Goal: Transaction & Acquisition: Purchase product/service

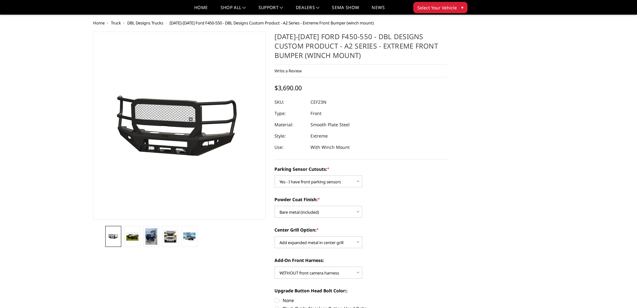
select select "540"
select select "520"
select select "1080"
select select "1696"
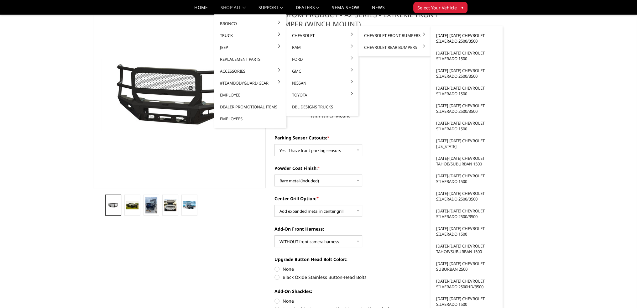
click at [460, 34] on link "[DATE]-[DATE] Chevrolet Silverado 2500/3500" at bounding box center [466, 38] width 67 height 18
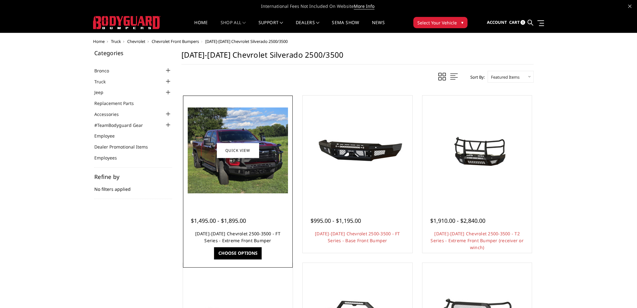
click at [245, 233] on link "2024-2026 Chevrolet 2500-3500 - FT Series - Extreme Front Bumper" at bounding box center [237, 237] width 85 height 13
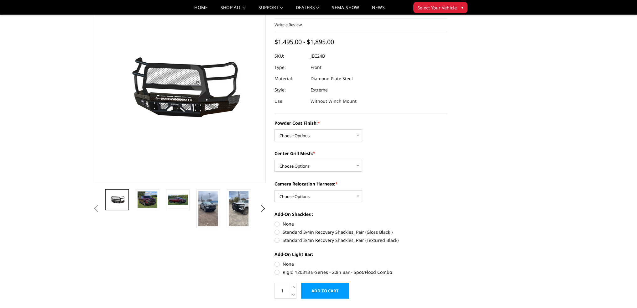
scroll to position [31, 0]
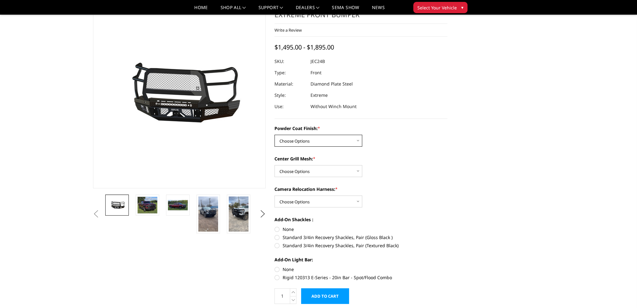
click at [313, 143] on select "Choose Options Bare Metal Gloss Black Powder Coat Textured Black Powder Coat" at bounding box center [319, 141] width 88 height 12
select select "3278"
click at [275, 135] on select "Choose Options Bare Metal Gloss Black Powder Coat Textured Black Powder Coat" at bounding box center [319, 141] width 88 height 12
click at [308, 173] on select "Choose Options WITH Expanded Metal in Center Grill WITHOUT Expanded Metal in Ce…" at bounding box center [319, 171] width 88 height 12
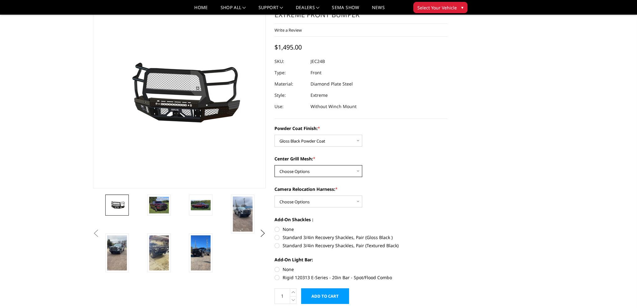
select select "3280"
click at [275, 165] on select "Choose Options WITH Expanded Metal in Center Grill WITHOUT Expanded Metal in Ce…" at bounding box center [319, 171] width 88 height 12
click at [311, 199] on select "Choose Options WITH Camera Relocation Harness WITHOUT Camera Relocation Harness" at bounding box center [319, 202] width 88 height 12
click at [275, 196] on select "Choose Options WITH Camera Relocation Harness WITHOUT Camera Relocation Harness" at bounding box center [319, 202] width 88 height 12
drag, startPoint x: 309, startPoint y: 171, endPoint x: 309, endPoint y: 176, distance: 5.0
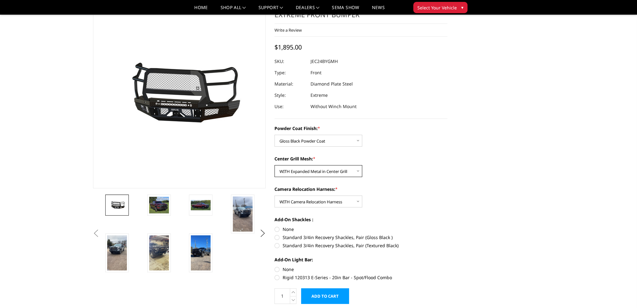
click at [309, 171] on select "Choose Options WITH Expanded Metal in Center Grill WITHOUT Expanded Metal in Ce…" at bounding box center [319, 171] width 88 height 12
click at [275, 165] on select "Choose Options WITH Expanded Metal in Center Grill WITHOUT Expanded Metal in Ce…" at bounding box center [319, 171] width 88 height 12
click at [310, 196] on select "Choose Options WITH Camera Relocation Harness WITHOUT Camera Relocation Harness" at bounding box center [319, 202] width 88 height 12
select select "3283"
click at [275, 196] on select "Choose Options WITH Camera Relocation Harness WITHOUT Camera Relocation Harness" at bounding box center [319, 202] width 88 height 12
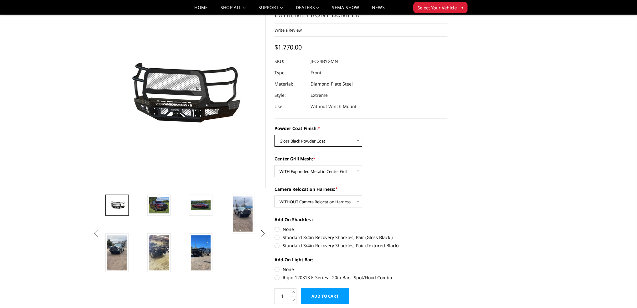
click at [308, 140] on select "Choose Options Bare Metal Gloss Black Powder Coat Textured Black Powder Coat" at bounding box center [319, 141] width 88 height 12
select select "3277"
click at [275, 135] on select "Choose Options Bare Metal Gloss Black Powder Coat Textured Black Powder Coat" at bounding box center [319, 141] width 88 height 12
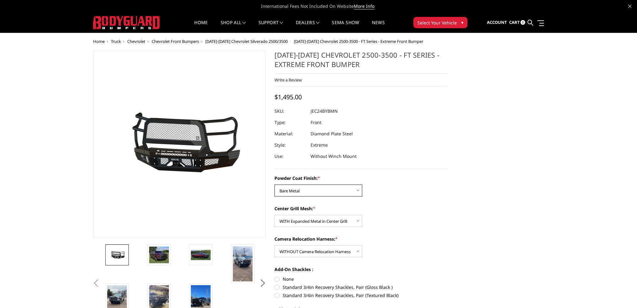
scroll to position [0, 0]
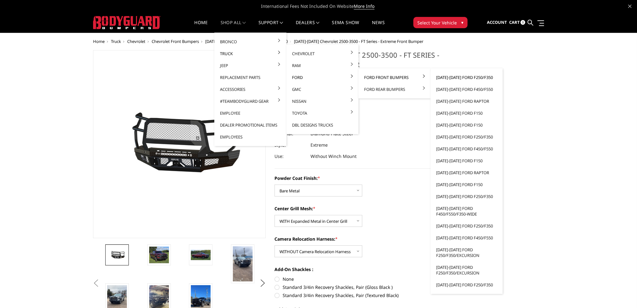
click at [456, 74] on link "[DATE]-[DATE] Ford F250/F350" at bounding box center [466, 77] width 67 height 12
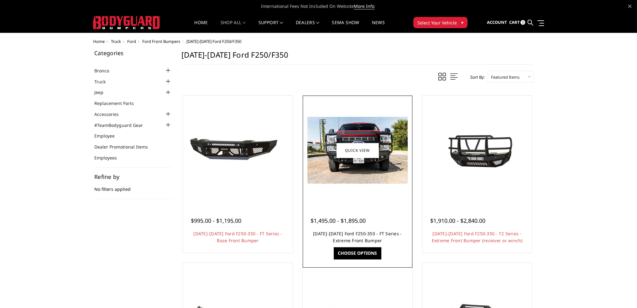
click at [346, 233] on link "2023-2026 Ford F250-350 - FT Series - Extreme Front Bumper" at bounding box center [357, 237] width 89 height 13
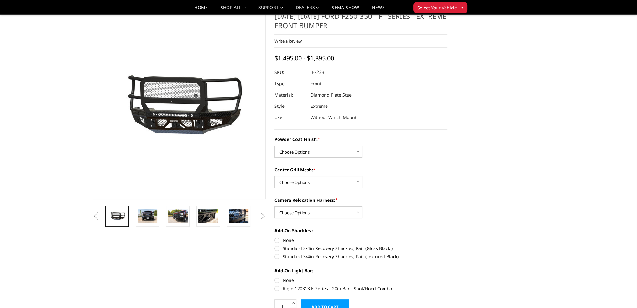
scroll to position [31, 0]
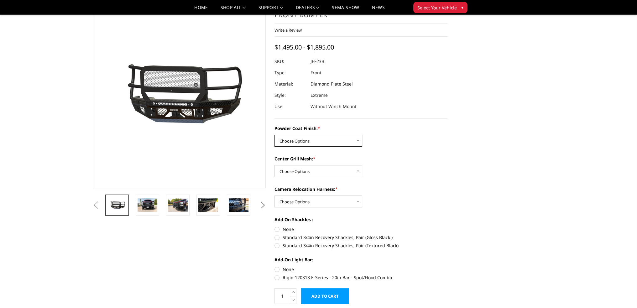
click at [303, 144] on select "Choose Options Bare Metal Gloss Black Powder Coat Textured Black Powder Coat" at bounding box center [319, 141] width 88 height 12
select select "3264"
click at [275, 135] on select "Choose Options Bare Metal Gloss Black Powder Coat Textured Black Powder Coat" at bounding box center [319, 141] width 88 height 12
click at [300, 170] on select "Choose Options WITH Expanded Metal in Center Grill WITHOUT Expanded Metal in Ce…" at bounding box center [319, 171] width 88 height 12
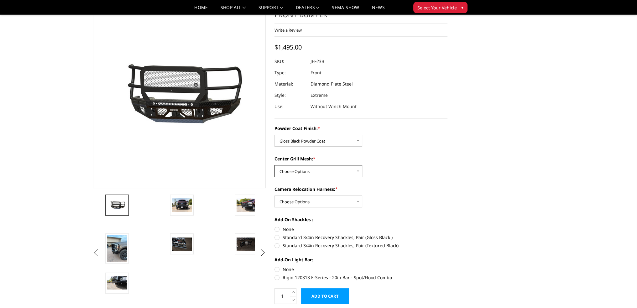
select select "3266"
click at [275, 165] on select "Choose Options WITH Expanded Metal in Center Grill WITHOUT Expanded Metal in Ce…" at bounding box center [319, 171] width 88 height 12
drag, startPoint x: 302, startPoint y: 202, endPoint x: 303, endPoint y: 206, distance: 4.0
click at [302, 202] on select "Choose Options WITH Camera Relocation Harness WITHOUT Camera Relocation Harness" at bounding box center [319, 202] width 88 height 12
click at [275, 196] on select "Choose Options WITH Camera Relocation Harness WITHOUT Camera Relocation Harness" at bounding box center [319, 202] width 88 height 12
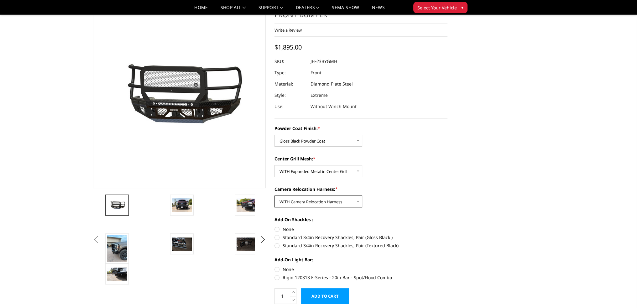
drag, startPoint x: 308, startPoint y: 199, endPoint x: 310, endPoint y: 205, distance: 6.2
click at [308, 199] on select "Choose Options WITH Camera Relocation Harness WITHOUT Camera Relocation Harness" at bounding box center [319, 202] width 88 height 12
select select "3269"
click at [275, 196] on select "Choose Options WITH Camera Relocation Harness WITHOUT Camera Relocation Harness" at bounding box center [319, 202] width 88 height 12
click at [302, 137] on select "Choose Options Bare Metal Gloss Black Powder Coat Textured Black Powder Coat" at bounding box center [319, 141] width 88 height 12
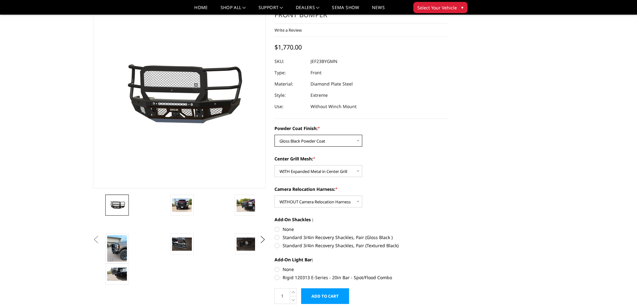
select select "3263"
click at [275, 135] on select "Choose Options Bare Metal Gloss Black Powder Coat Textured Black Powder Coat" at bounding box center [319, 141] width 88 height 12
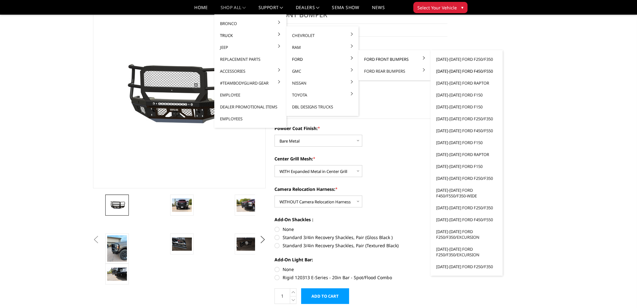
click at [454, 70] on link "[DATE]-[DATE] Ford F450/F550" at bounding box center [466, 71] width 67 height 12
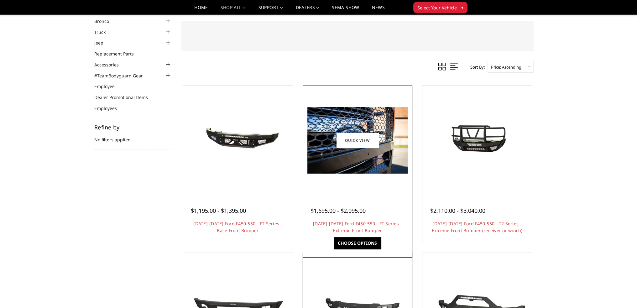
scroll to position [31, 0]
click at [353, 224] on link "2023-2026 Ford F450-550 - FT Series - Extreme Front Bumper" at bounding box center [357, 226] width 89 height 13
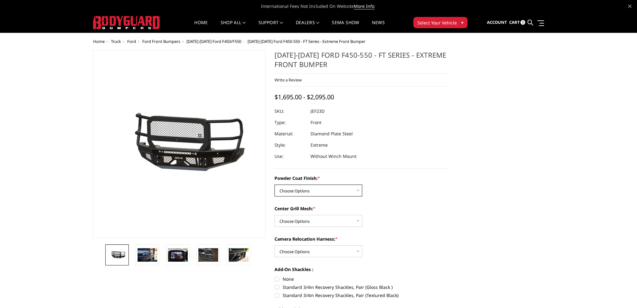
click at [307, 188] on select "Choose Options Bare Metal Gloss Black Powder Coat Textured Black Powder Coat" at bounding box center [319, 191] width 88 height 12
select select "3271"
click at [275, 185] on select "Choose Options Bare Metal Gloss Black Powder Coat Textured Black Powder Coat" at bounding box center [319, 191] width 88 height 12
drag, startPoint x: 298, startPoint y: 222, endPoint x: 301, endPoint y: 225, distance: 4.3
click at [298, 222] on select "Choose Options WITH Expanded Metal in Center Grill WITHOUT Expanded Metal in Ce…" at bounding box center [319, 221] width 88 height 12
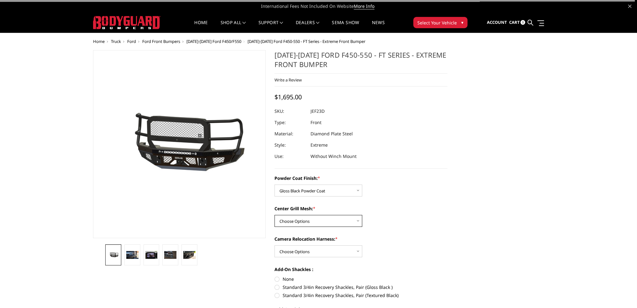
select select "3273"
click at [275, 215] on select "Choose Options WITH Expanded Metal in Center Grill WITHOUT Expanded Metal in Ce…" at bounding box center [319, 221] width 88 height 12
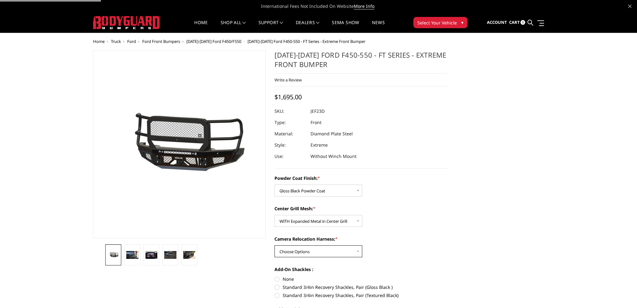
click at [300, 249] on select "Choose Options WITH Camera Relocation Harness WITHOUT Camera Relocation Harness" at bounding box center [319, 251] width 88 height 12
select select "3275"
click at [275, 245] on select "Choose Options WITH Camera Relocation Harness WITHOUT Camera Relocation Harness" at bounding box center [319, 251] width 88 height 12
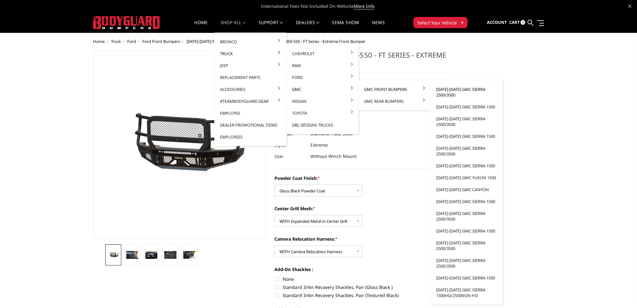
click at [447, 89] on link "[DATE]-[DATE] GMC Sierra 2500/3500" at bounding box center [466, 92] width 67 height 18
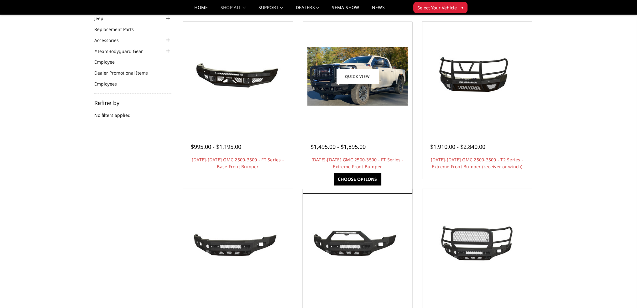
scroll to position [63, 0]
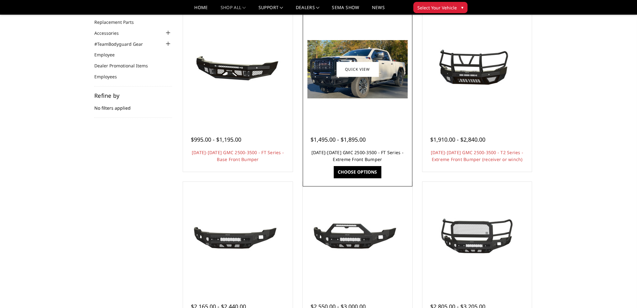
click at [350, 157] on link "[DATE]-[DATE] GMC 2500-3500 - FT Series - Extreme Front Bumper" at bounding box center [358, 156] width 92 height 13
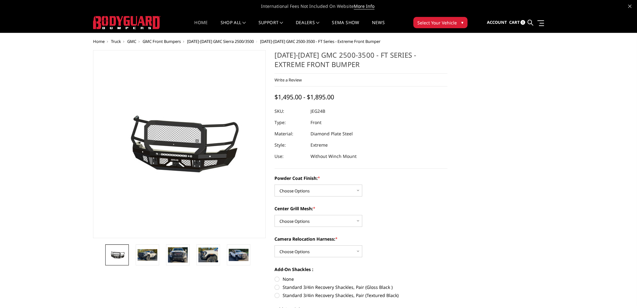
click at [201, 24] on link "Home" at bounding box center [200, 26] width 13 height 12
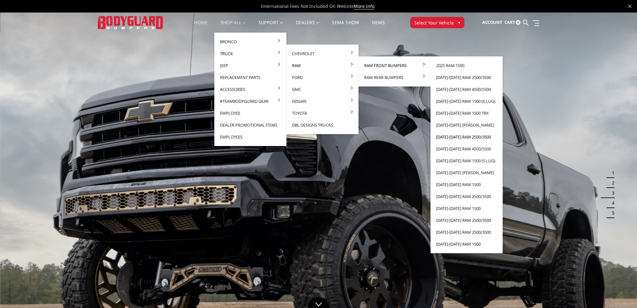
click at [452, 135] on link "[DATE]-[DATE] Ram 2500/3500" at bounding box center [466, 137] width 67 height 12
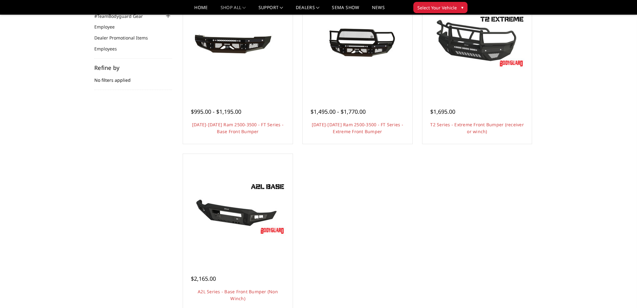
scroll to position [94, 0]
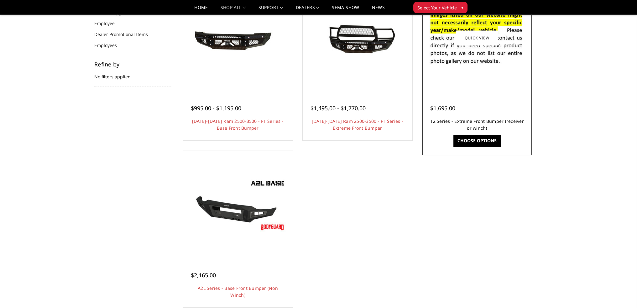
click at [479, 125] on link "T2 Series - Extreme Front Bumper (receiver or winch)" at bounding box center [477, 124] width 94 height 13
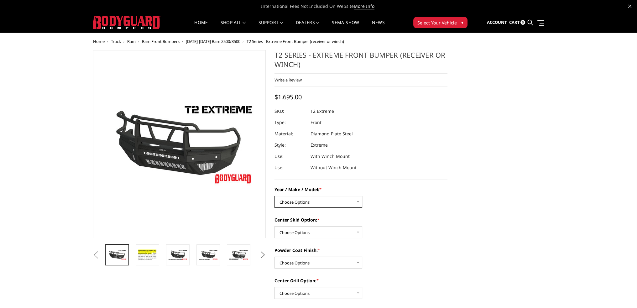
click at [299, 201] on select "Choose Options Chevrolet 19-21 1500 Chevrolet 15-19 2500 / 3500 Chevrolet 20-23…" at bounding box center [319, 202] width 88 height 12
select select "1442"
click at [275, 196] on select "Choose Options Chevrolet 19-21 1500 Chevrolet 15-19 2500 / 3500 Chevrolet 20-23…" at bounding box center [319, 202] width 88 height 12
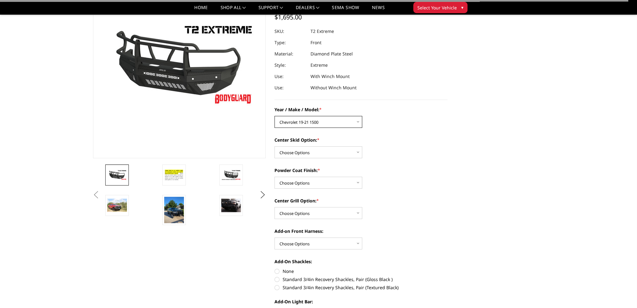
scroll to position [63, 0]
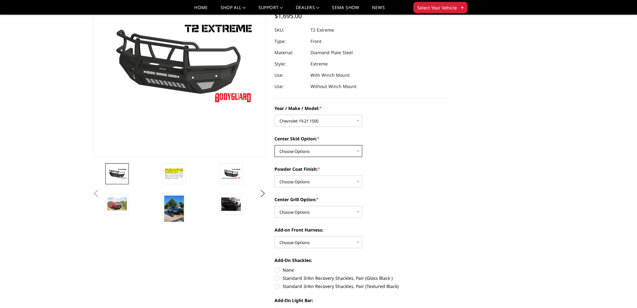
click at [305, 149] on select "Choose Options Standard center skid plate (included) Receiver tube Winch mount …" at bounding box center [319, 151] width 88 height 12
select select "624"
click at [275, 145] on select "Choose Options Standard center skid plate (included) Receiver tube Winch mount …" at bounding box center [319, 151] width 88 height 12
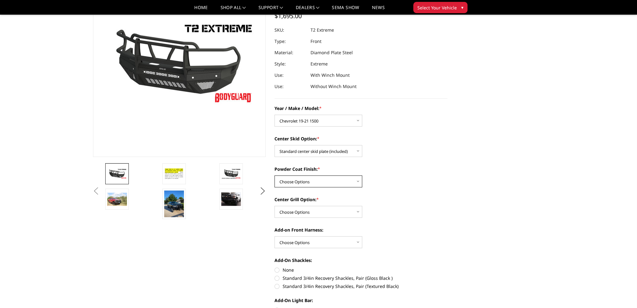
click at [305, 184] on select "Choose Options Bare metal Gloss Black Powder Coat Texture Black Powder Coat" at bounding box center [319, 182] width 88 height 12
select select "665"
click at [275, 176] on select "Choose Options Bare metal Gloss Black Powder Coat Texture Black Powder Coat" at bounding box center [319, 182] width 88 height 12
click at [298, 215] on select "Choose Options Add expanded metal in center grill Decline this option" at bounding box center [319, 212] width 88 height 12
select select "1081"
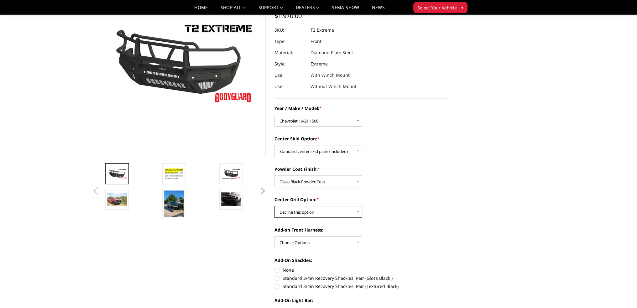
click at [275, 206] on select "Choose Options Add expanded metal in center grill Decline this option" at bounding box center [319, 212] width 88 height 12
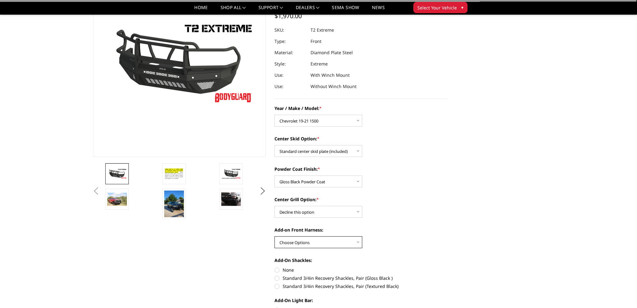
click at [292, 241] on select "Choose Options WITH front camera harness WITHOUT front camera harness" at bounding box center [319, 242] width 88 height 12
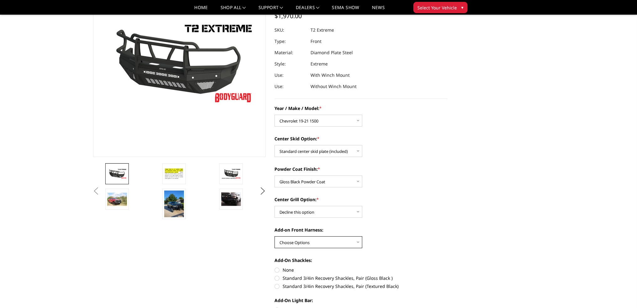
select select "1695"
click at [275, 236] on select "Choose Options WITH front camera harness WITHOUT front camera harness" at bounding box center [319, 242] width 88 height 12
click at [314, 155] on select "Choose Options Standard center skid plate (included) Receiver tube Winch mount …" at bounding box center [319, 151] width 88 height 12
click at [275, 145] on select "Choose Options Standard center skid plate (included) Receiver tube Winch mount …" at bounding box center [319, 151] width 88 height 12
click at [318, 153] on select "Choose Options Standard center skid plate (included) Receiver tube Winch mount …" at bounding box center [319, 151] width 88 height 12
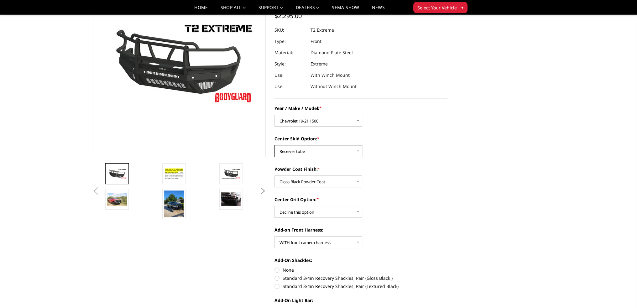
select select "626"
click at [275, 145] on select "Choose Options Standard center skid plate (included) Receiver tube Winch mount …" at bounding box center [319, 151] width 88 height 12
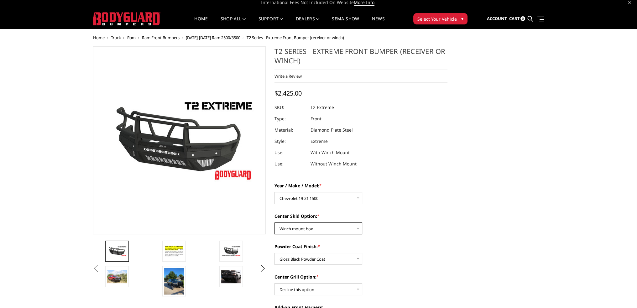
scroll to position [0, 0]
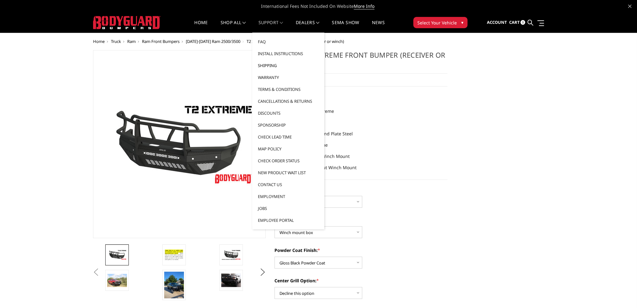
click at [273, 65] on link "Shipping" at bounding box center [288, 66] width 67 height 12
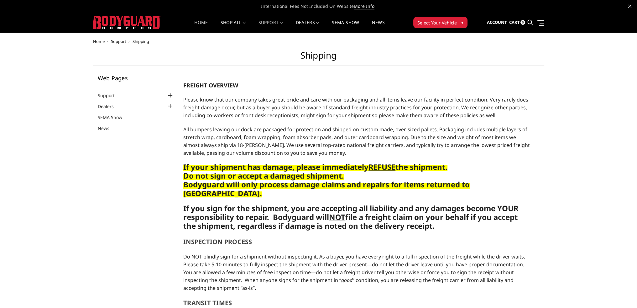
click at [199, 21] on link "Home" at bounding box center [200, 26] width 13 height 12
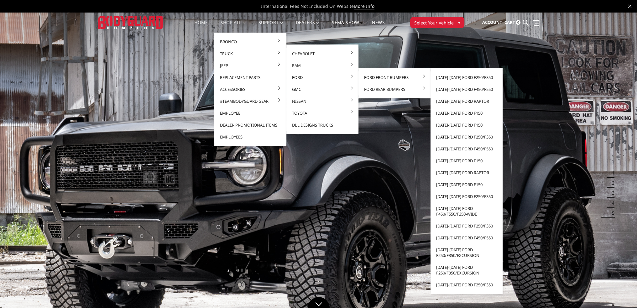
click at [462, 136] on link "2017-2022 Ford F250/F350" at bounding box center [466, 137] width 67 height 12
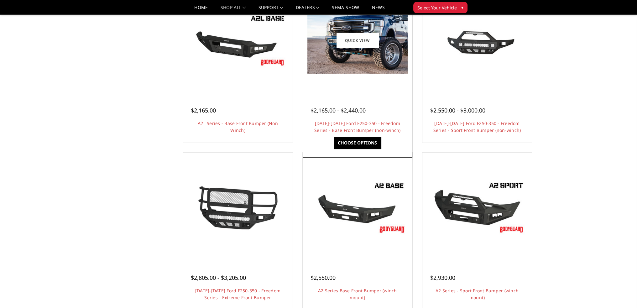
scroll to position [188, 0]
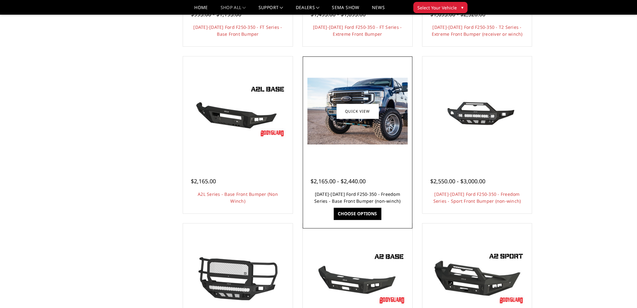
click at [359, 197] on link "2017-2022 Ford F250-350 - Freedom Series - Base Front Bumper (non-winch)" at bounding box center [357, 197] width 87 height 13
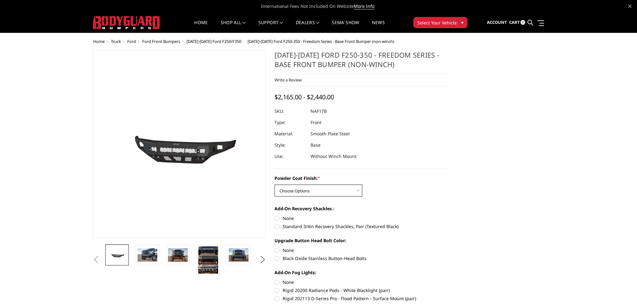
click at [313, 192] on select "Choose Options Bare Metal Texture Black Powder Coat" at bounding box center [319, 191] width 88 height 12
select select "3071"
click at [275, 185] on select "Choose Options Bare Metal Texture Black Powder Coat" at bounding box center [319, 191] width 88 height 12
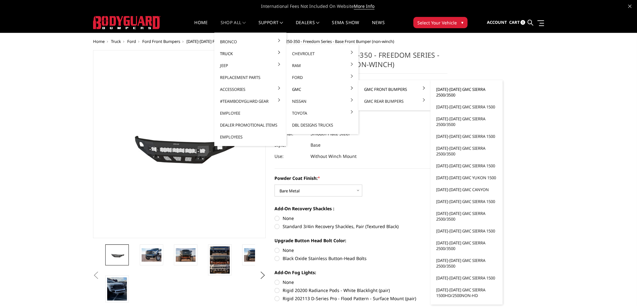
click at [458, 90] on link "[DATE]-[DATE] GMC Sierra 2500/3500" at bounding box center [466, 92] width 67 height 18
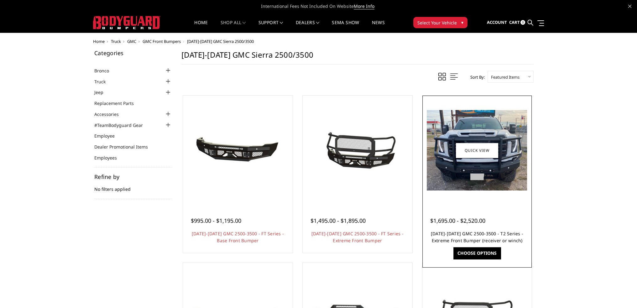
click at [462, 234] on link "[DATE]-[DATE] GMC 2500-3500 - T2 Series - Extreme Front Bumper (receiver or win…" at bounding box center [477, 237] width 92 height 13
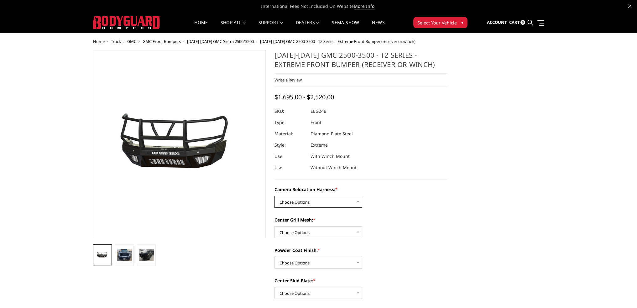
drag, startPoint x: 300, startPoint y: 201, endPoint x: 300, endPoint y: 205, distance: 4.7
click at [300, 201] on select "Choose Options Without camera harness With camera harness" at bounding box center [319, 202] width 88 height 12
click at [275, 196] on select "Choose Options Without camera harness With camera harness" at bounding box center [319, 202] width 88 height 12
click at [301, 206] on select "Choose Options Without camera harness With camera harness" at bounding box center [319, 202] width 88 height 12
select select "3742"
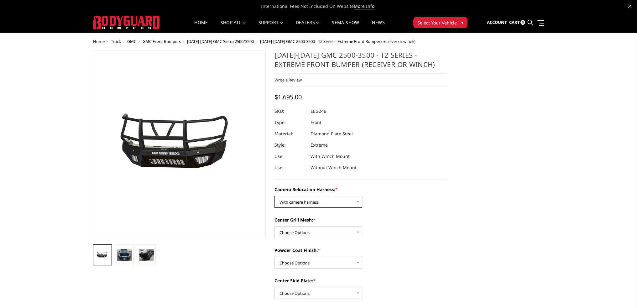
click at [275, 196] on select "Choose Options Without camera harness With camera harness" at bounding box center [319, 202] width 88 height 12
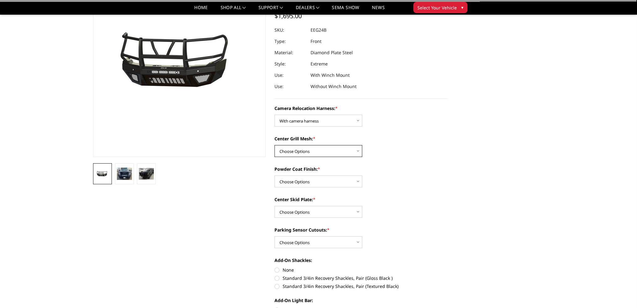
click at [295, 148] on select "Choose Options Without expanded metal With expanded metal" at bounding box center [319, 151] width 88 height 12
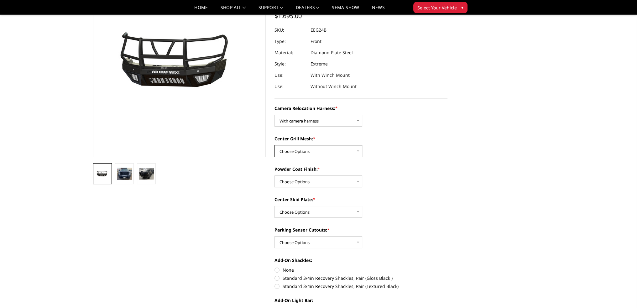
select select "3741"
click at [275, 145] on select "Choose Options Without expanded metal With expanded metal" at bounding box center [319, 151] width 88 height 12
click at [293, 185] on select "Choose Options Textured Black Powder Coat Gloss Black Powder Coat Bare Metal" at bounding box center [319, 182] width 88 height 12
select select "3738"
click at [275, 176] on select "Choose Options Textured Black Powder Coat Gloss Black Powder Coat Bare Metal" at bounding box center [319, 182] width 88 height 12
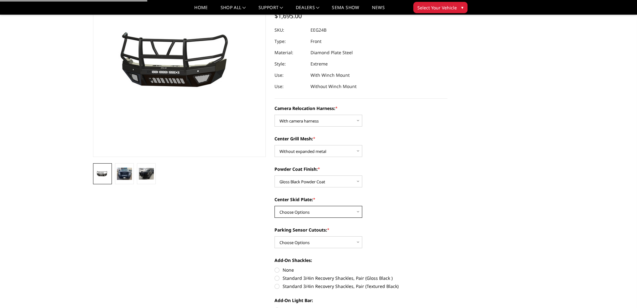
click at [291, 215] on select "Choose Options Winch Mount Skid Plate Standard Skid Plate (included) 2" Receive…" at bounding box center [319, 212] width 88 height 12
select select "3736"
click at [275, 206] on select "Choose Options Winch Mount Skid Plate Standard Skid Plate (included) 2" Receive…" at bounding box center [319, 212] width 88 height 12
click at [292, 242] on select "Choose Options Yes - With Parking Sensor Cutouts" at bounding box center [319, 242] width 88 height 12
select select "3733"
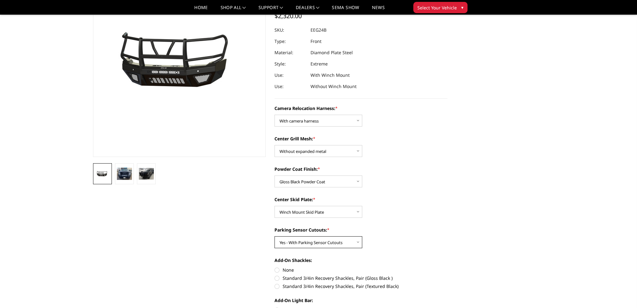
click at [275, 236] on select "Choose Options Yes - With Parking Sensor Cutouts" at bounding box center [319, 242] width 88 height 12
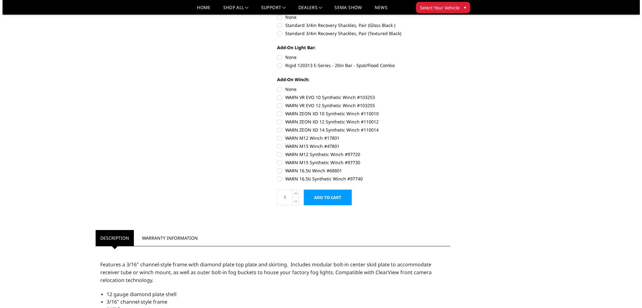
scroll to position [408, 0]
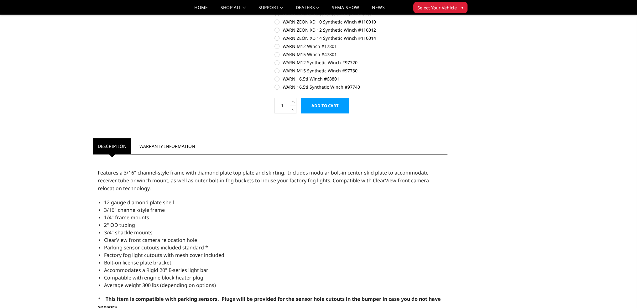
click at [318, 109] on input "Add to Cart" at bounding box center [325, 106] width 48 height 16
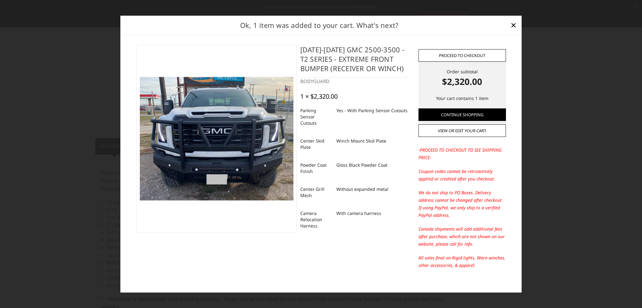
click at [444, 55] on link "Proceed to checkout" at bounding box center [461, 55] width 87 height 13
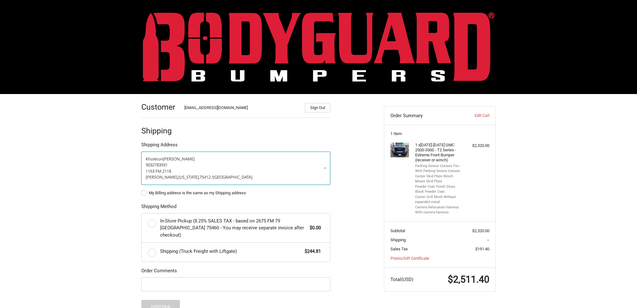
click at [228, 174] on p "[GEOGRAPHIC_DATA], [US_STATE], 75412 / [GEOGRAPHIC_DATA]" at bounding box center [236, 177] width 180 height 6
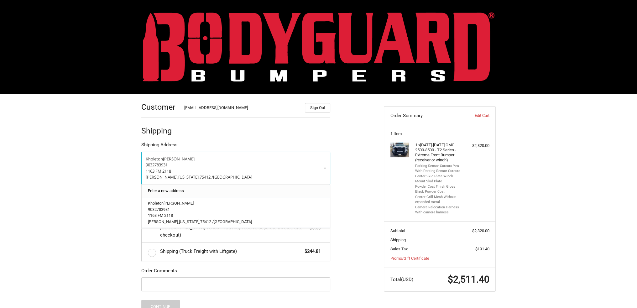
click at [204, 190] on link "Enter a new address" at bounding box center [236, 191] width 182 height 12
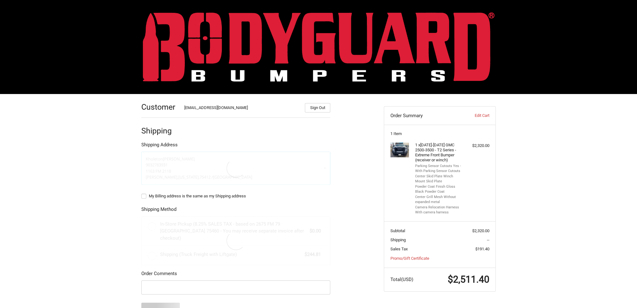
select select "US"
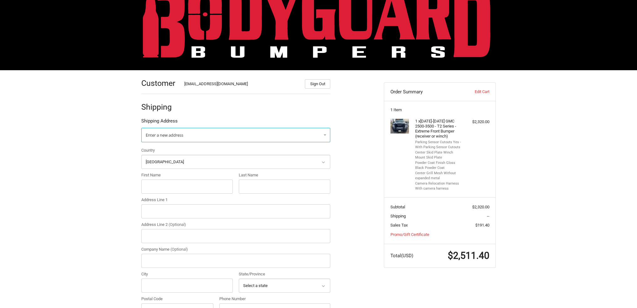
scroll to position [63, 0]
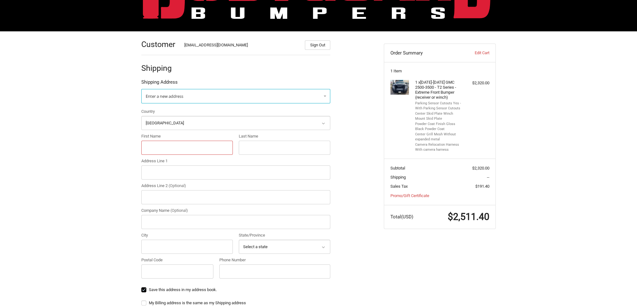
click at [173, 147] on input "First Name" at bounding box center [187, 148] width 92 height 14
type input "Bennie"
type input "Olson"
type input "12417 Kernan"
click at [157, 244] on input "City" at bounding box center [187, 247] width 92 height 14
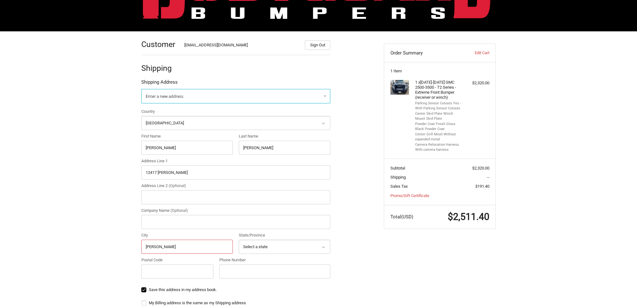
type input "Clinton"
select select "LA"
type input "70722"
type input "2259313854"
click at [336, 227] on ol "Customer Kholeton@bodyguardbumpers.com Sign Out Shipping Shipping Address Enter…" at bounding box center [247, 243] width 213 height 424
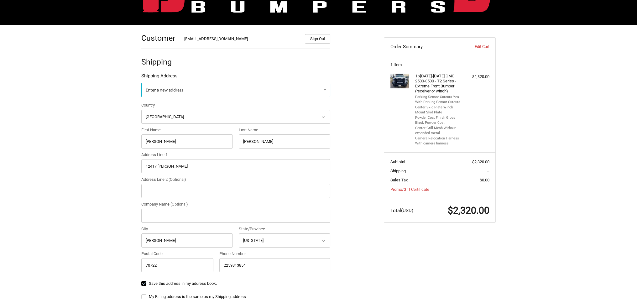
scroll to position [0, 0]
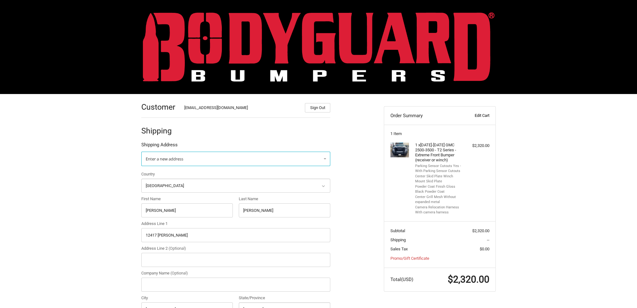
click at [483, 117] on link "Edit Cart" at bounding box center [473, 116] width 31 height 6
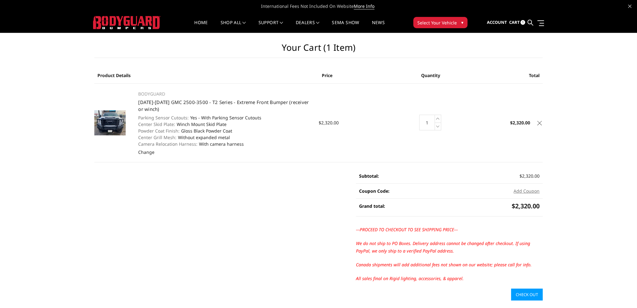
click at [539, 124] on icon at bounding box center [540, 123] width 4 height 4
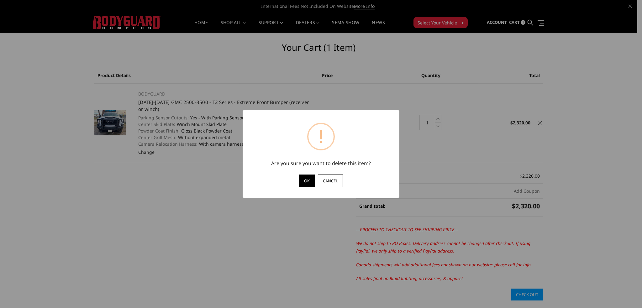
click at [307, 175] on button "OK" at bounding box center [307, 181] width 16 height 13
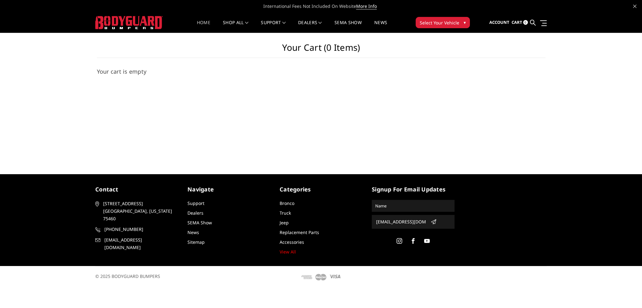
click at [202, 22] on link "Home" at bounding box center [203, 26] width 13 height 12
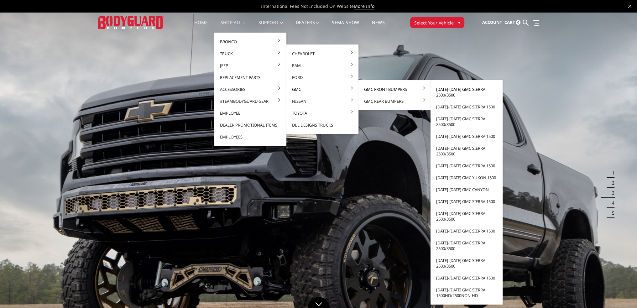
click at [448, 91] on link "[DATE]-[DATE] GMC Sierra 2500/3500" at bounding box center [466, 92] width 67 height 18
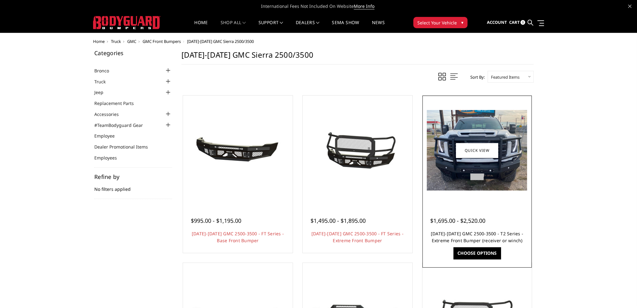
click at [488, 234] on link "[DATE]-[DATE] GMC 2500-3500 - T2 Series - Extreme Front Bumper (receiver or win…" at bounding box center [477, 237] width 92 height 13
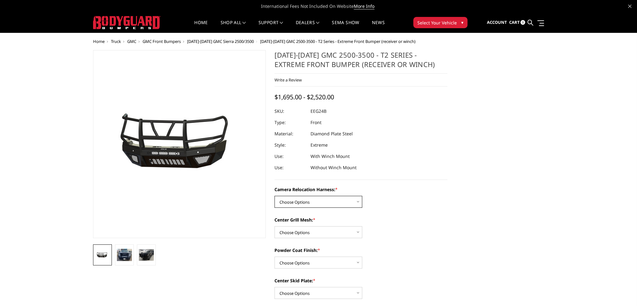
drag, startPoint x: 315, startPoint y: 202, endPoint x: 314, endPoint y: 207, distance: 5.1
click at [315, 202] on select "Choose Options Without camera harness With camera harness" at bounding box center [319, 202] width 88 height 12
click at [308, 204] on select "Choose Options Without camera harness With camera harness" at bounding box center [319, 202] width 88 height 12
select select "3742"
click at [275, 196] on select "Choose Options Without camera harness With camera harness" at bounding box center [319, 202] width 88 height 12
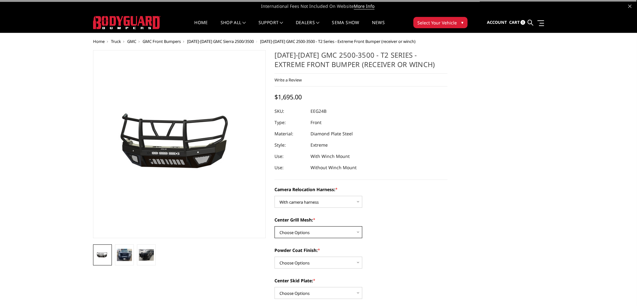
click at [297, 234] on select "Choose Options Without expanded metal With expanded metal" at bounding box center [319, 232] width 88 height 12
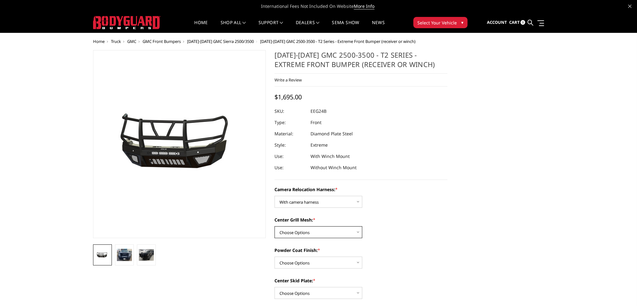
select select "3741"
click at [275, 226] on select "Choose Options Without expanded metal With expanded metal" at bounding box center [319, 232] width 88 height 12
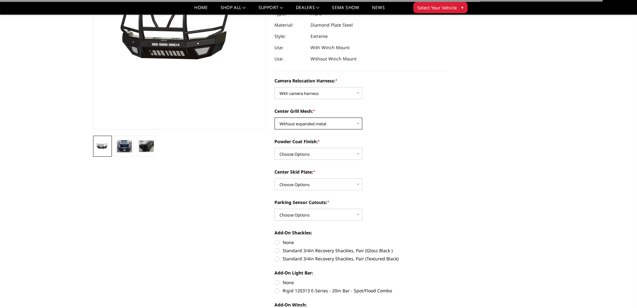
scroll to position [94, 0]
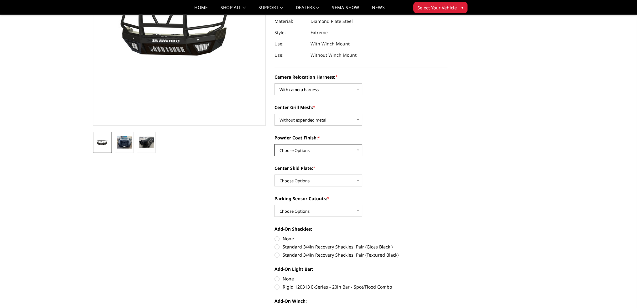
click at [297, 149] on select "Choose Options Textured Black Powder Coat Gloss Black Powder Coat Bare Metal" at bounding box center [319, 150] width 88 height 12
select select "3737"
click at [275, 144] on select "Choose Options Textured Black Powder Coat Gloss Black Powder Coat Bare Metal" at bounding box center [319, 150] width 88 height 12
click at [295, 180] on select "Choose Options Winch Mount Skid Plate Standard Skid Plate (included) 2" Receive…" at bounding box center [319, 181] width 88 height 12
select select "3735"
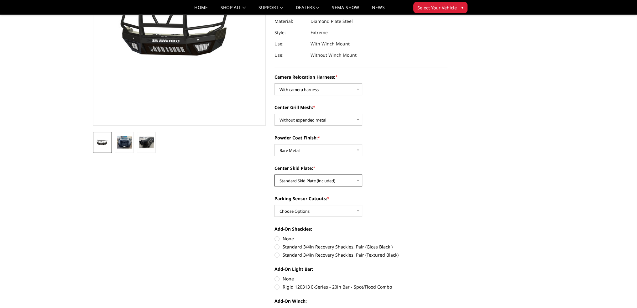
click at [275, 175] on select "Choose Options Winch Mount Skid Plate Standard Skid Plate (included) 2" Receive…" at bounding box center [319, 181] width 88 height 12
click at [302, 180] on select "Choose Options Winch Mount Skid Plate Standard Skid Plate (included) 2" Receive…" at bounding box center [319, 181] width 88 height 12
click at [275, 175] on select "Choose Options Winch Mount Skid Plate Standard Skid Plate (included) 2" Receive…" at bounding box center [319, 181] width 88 height 12
click at [299, 214] on select "Choose Options Yes - With Parking Sensor Cutouts" at bounding box center [319, 211] width 88 height 12
select select "3733"
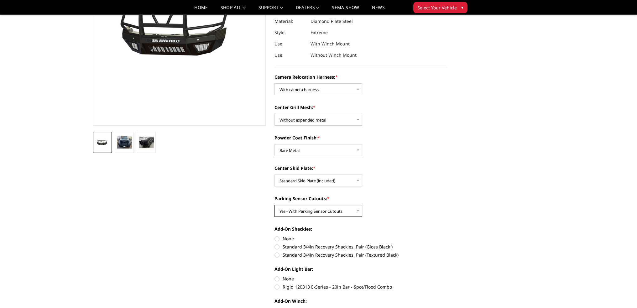
click at [275, 205] on select "Choose Options Yes - With Parking Sensor Cutouts" at bounding box center [319, 211] width 88 height 12
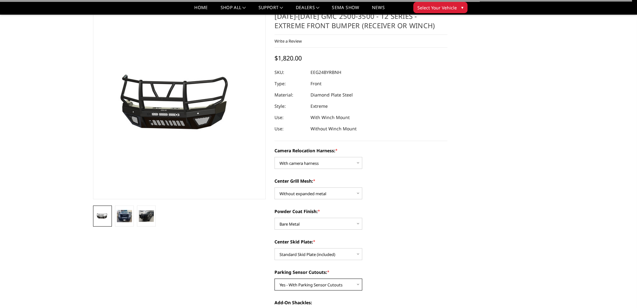
scroll to position [31, 0]
